Goal: Find specific page/section: Find specific page/section

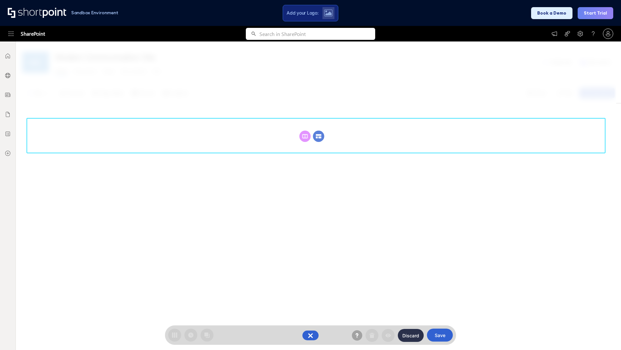
scroll to position [89, 0]
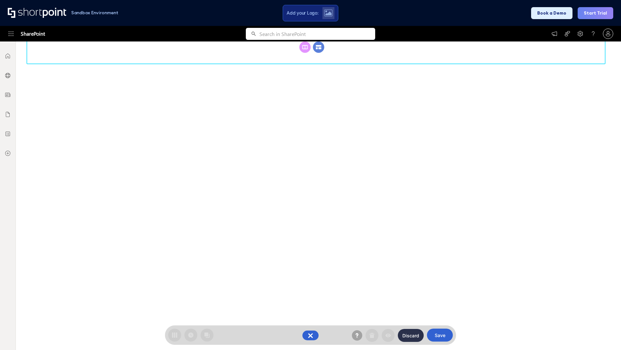
click at [319, 53] on circle at bounding box center [318, 46] width 11 height 11
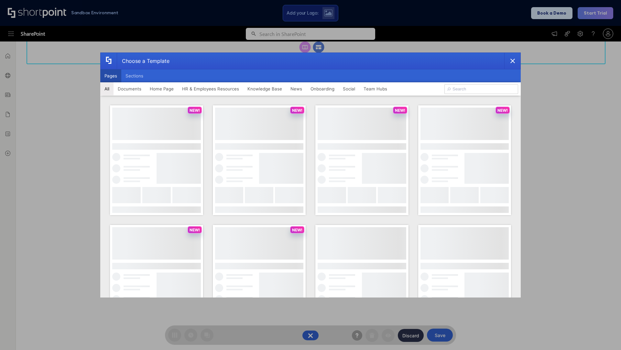
scroll to position [0, 0]
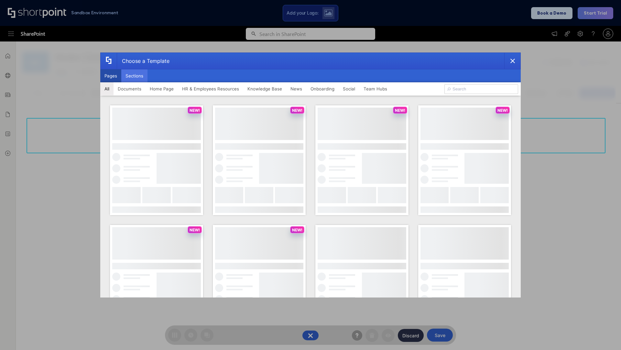
click at [134, 76] on button "Sections" at bounding box center [134, 75] width 26 height 13
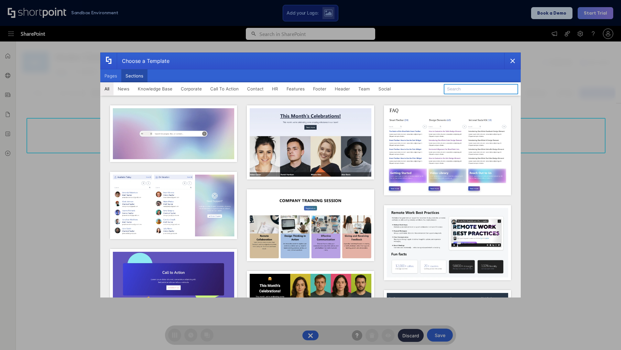
type input "FAQ 1"
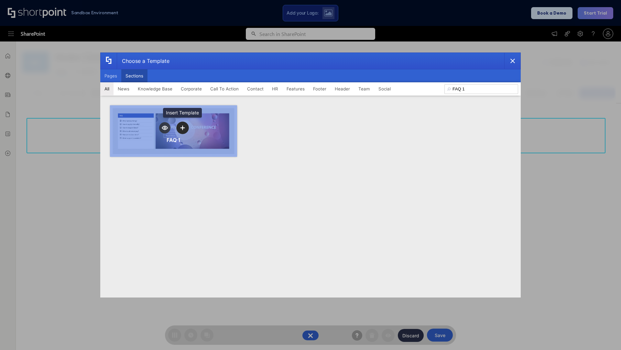
click at [183, 128] on icon "template selector" at bounding box center [182, 127] width 5 height 5
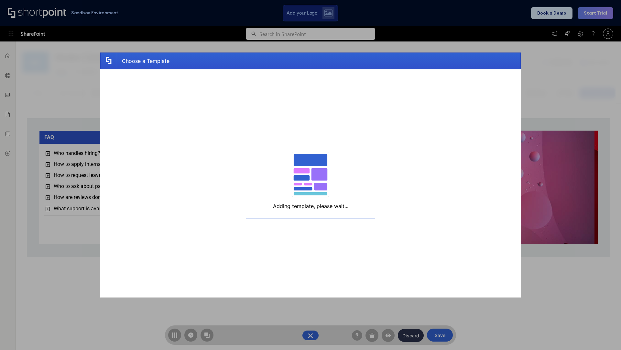
scroll to position [5, 5]
